Goal: Task Accomplishment & Management: Use online tool/utility

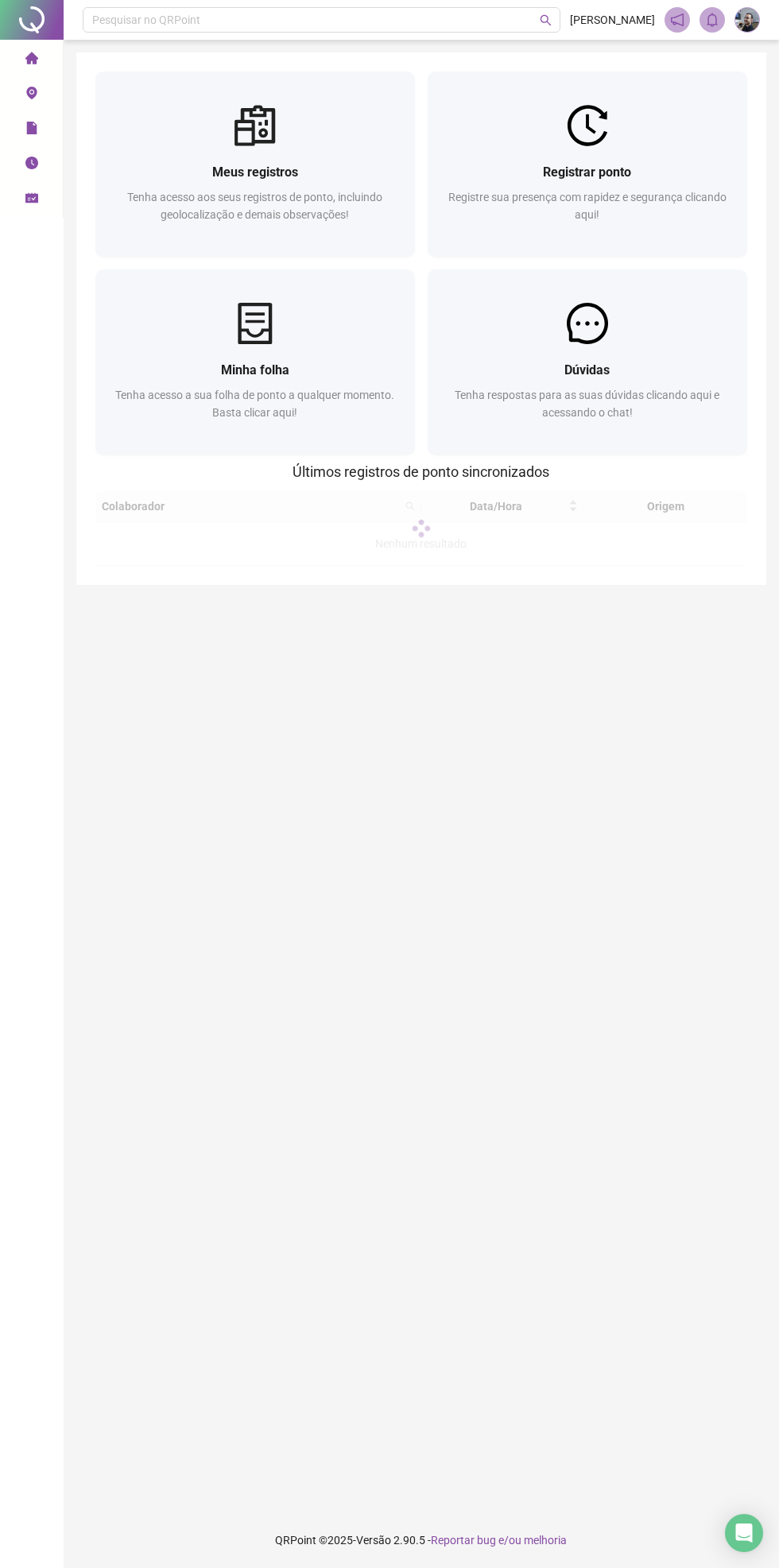
click at [494, 216] on div "Registre sua presença com rapidez e segurança clicando aqui!" at bounding box center [587, 215] width 282 height 53
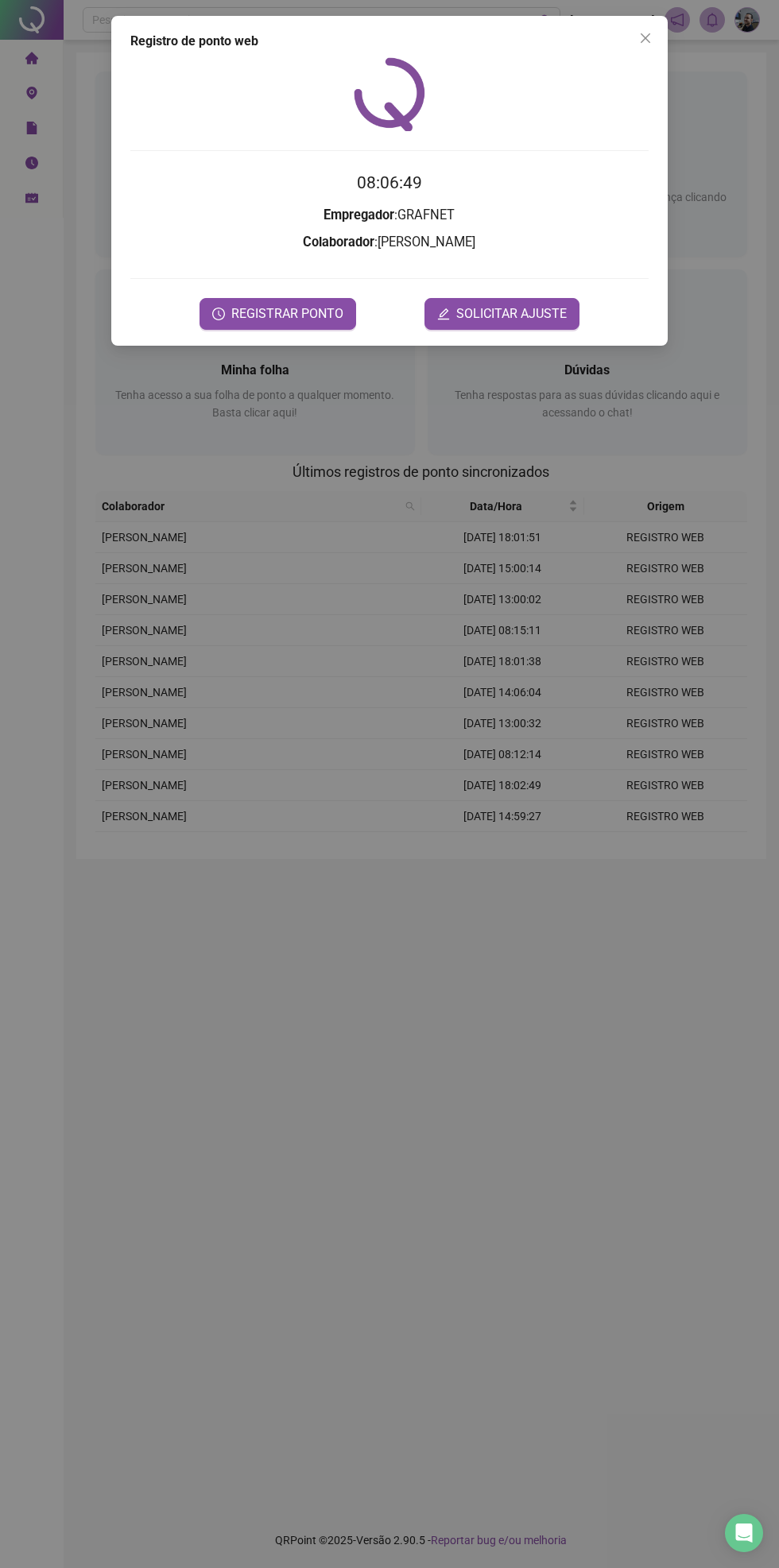
click at [288, 313] on span "REGISTRAR PONTO" at bounding box center [287, 314] width 112 height 20
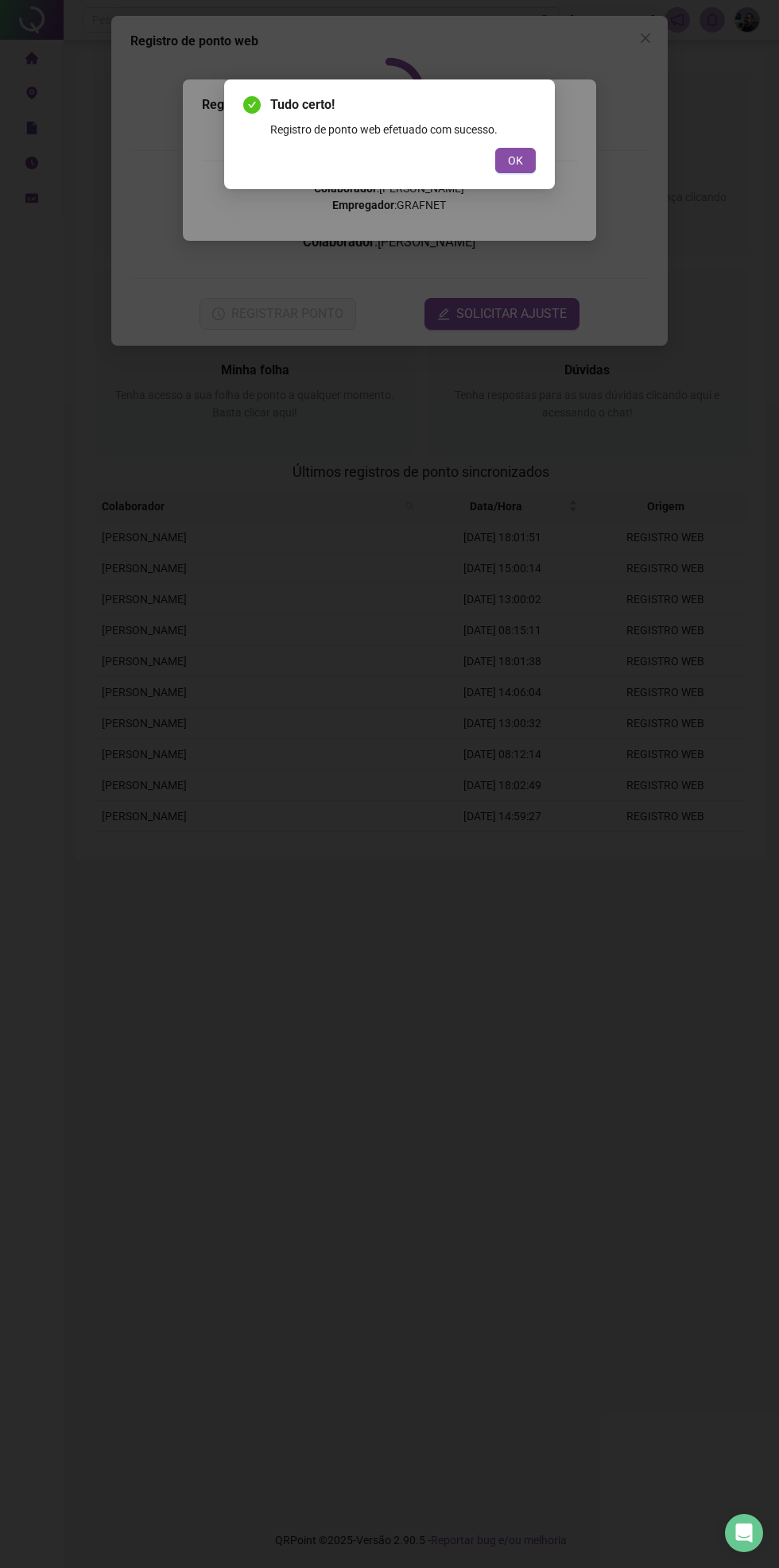
click at [504, 161] on button "OK" at bounding box center [516, 161] width 41 height 25
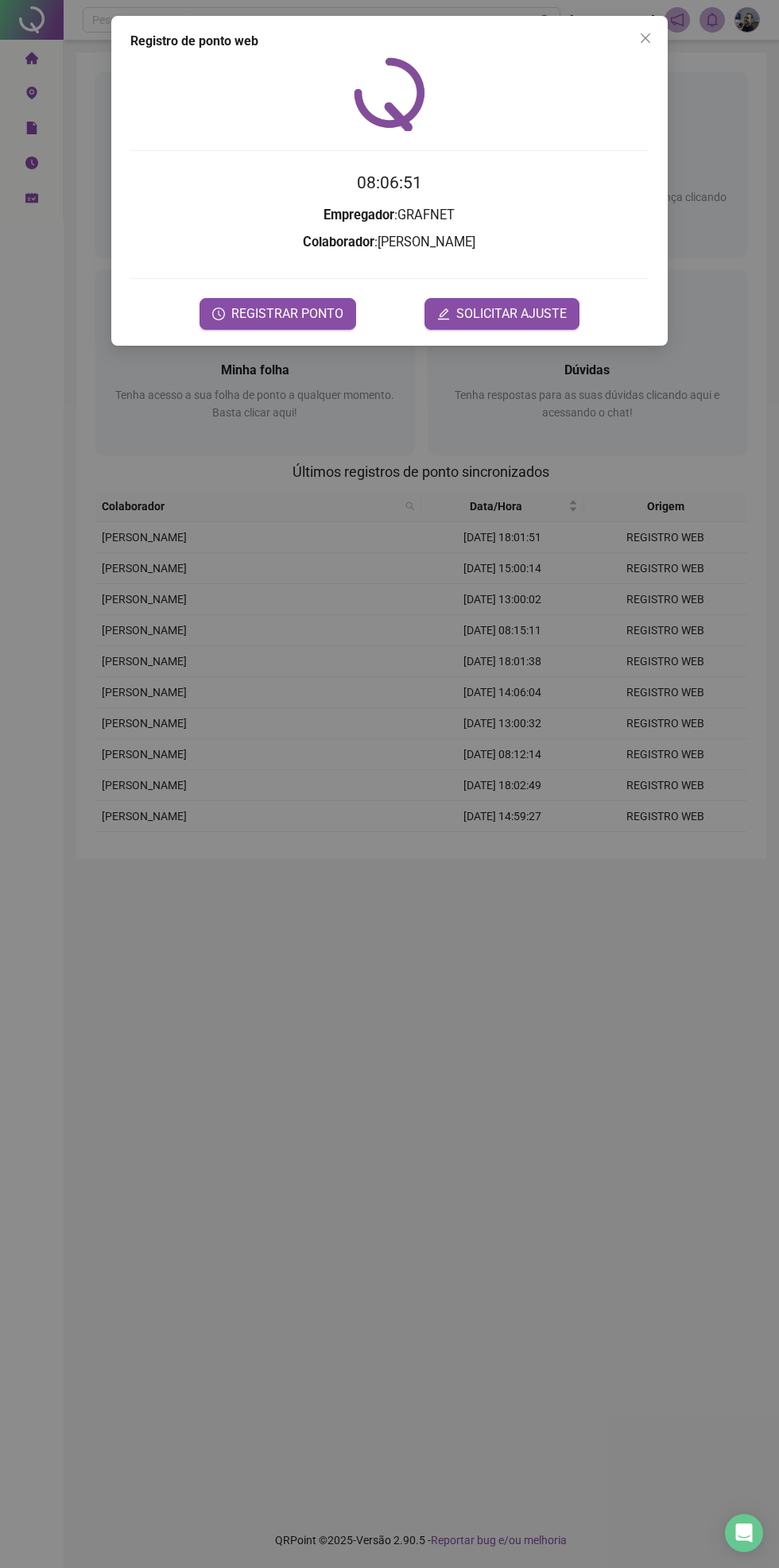
click at [656, 38] on span "Close" at bounding box center [645, 38] width 25 height 13
